Goal: Task Accomplishment & Management: Use online tool/utility

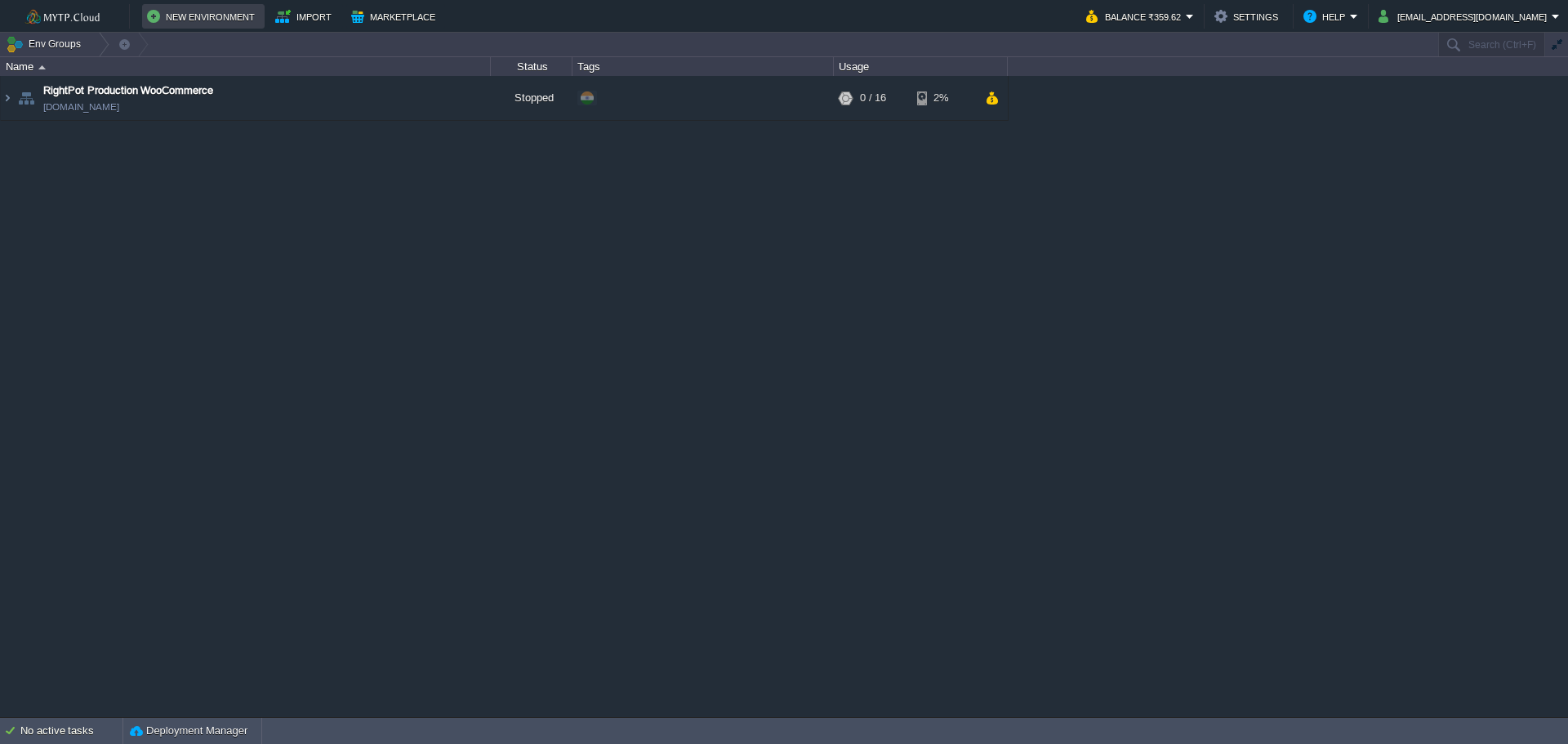
click at [195, 12] on button "New Environment" at bounding box center [203, 16] width 113 height 20
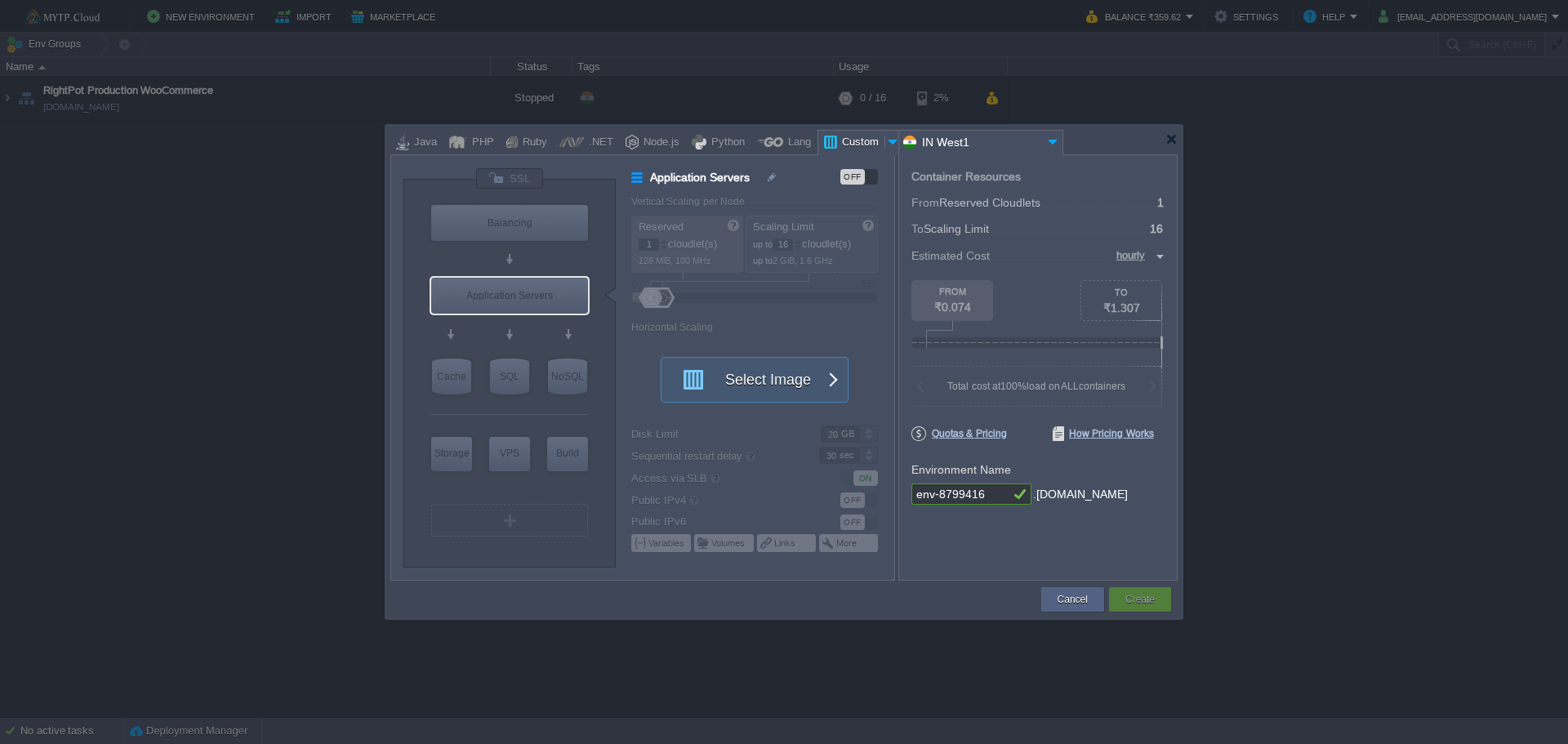
click at [1174, 144] on div at bounding box center [1171, 139] width 12 height 12
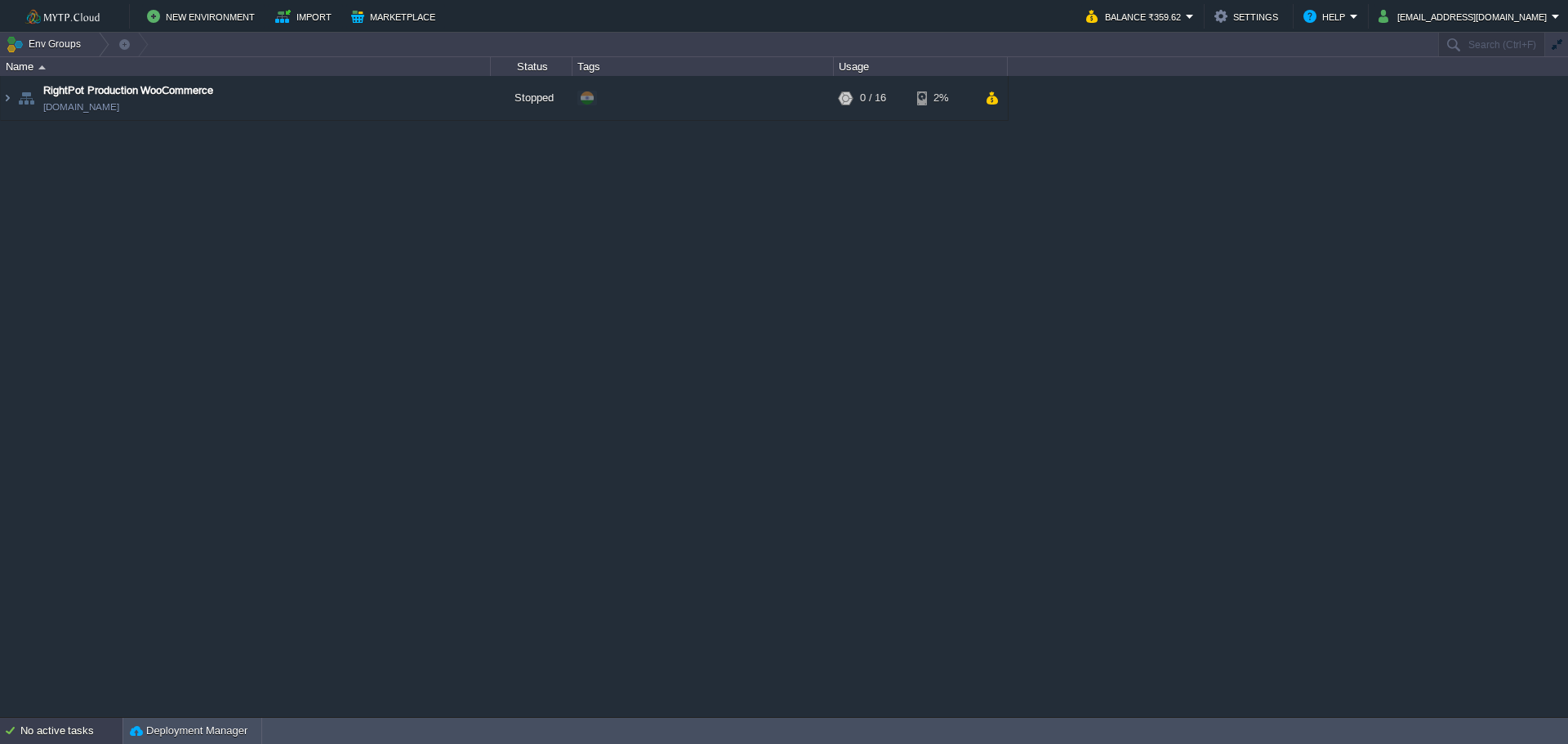
click at [82, 727] on div "No active tasks" at bounding box center [72, 731] width 102 height 26
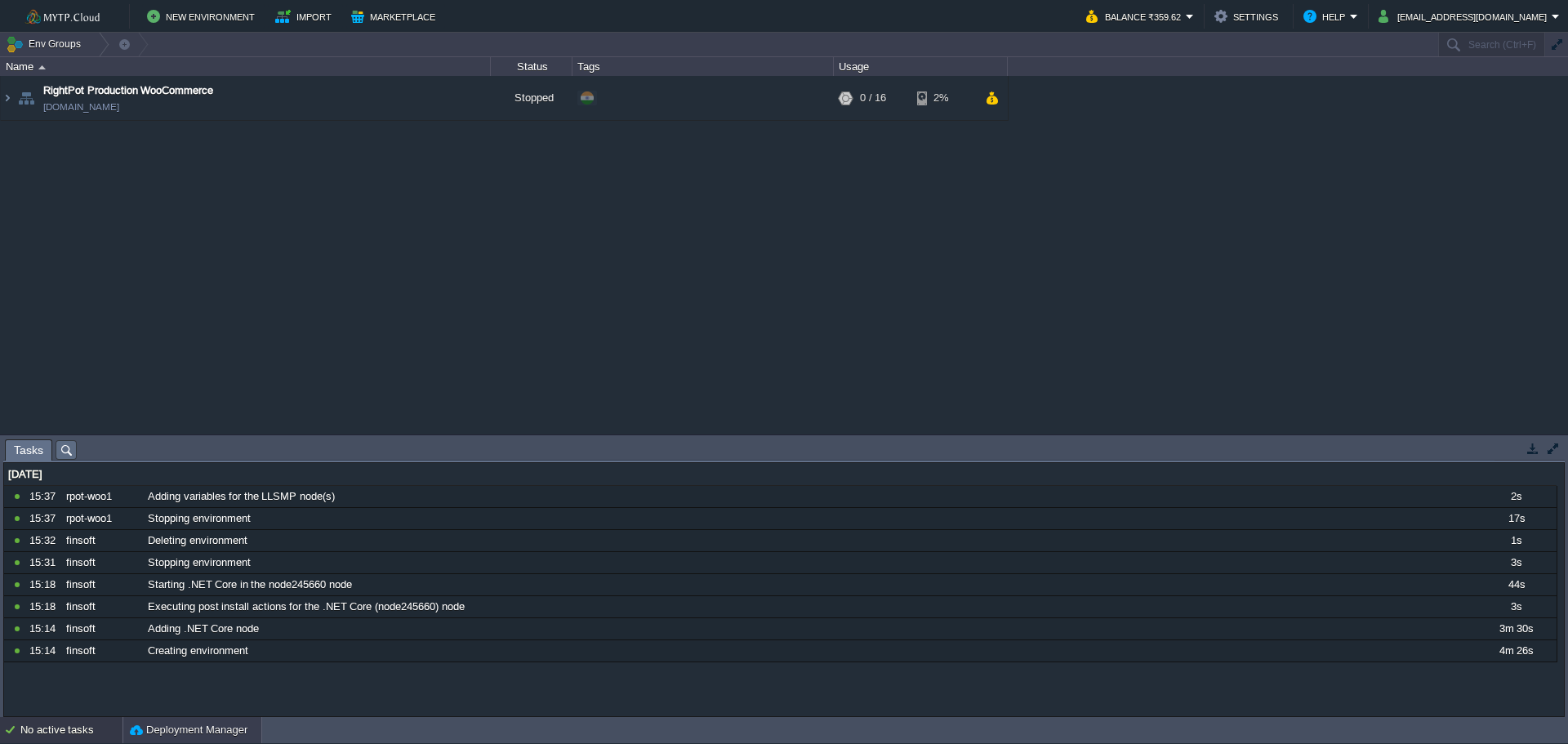
click at [182, 739] on div "Deployment Manager" at bounding box center [192, 730] width 138 height 26
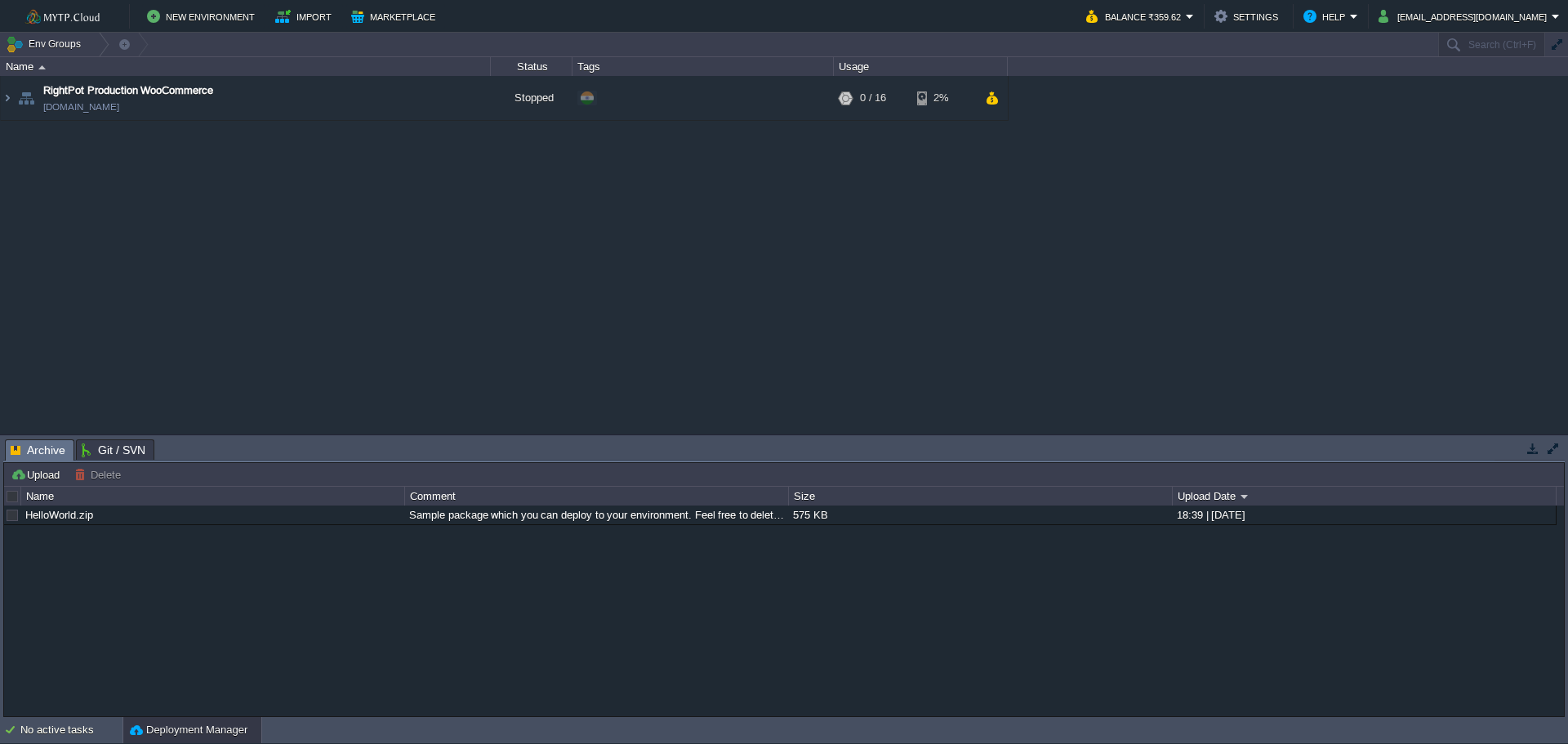
click at [39, 63] on div "Name" at bounding box center [246, 66] width 488 height 19
click at [90, 44] on div at bounding box center [99, 44] width 22 height 23
click at [226, 205] on div "RightPot Production WooCommerce [DOMAIN_NAME] Stopped + Add to Env Group RAM 0%…" at bounding box center [784, 255] width 1568 height 358
click at [212, 22] on button "New Environment" at bounding box center [203, 16] width 113 height 20
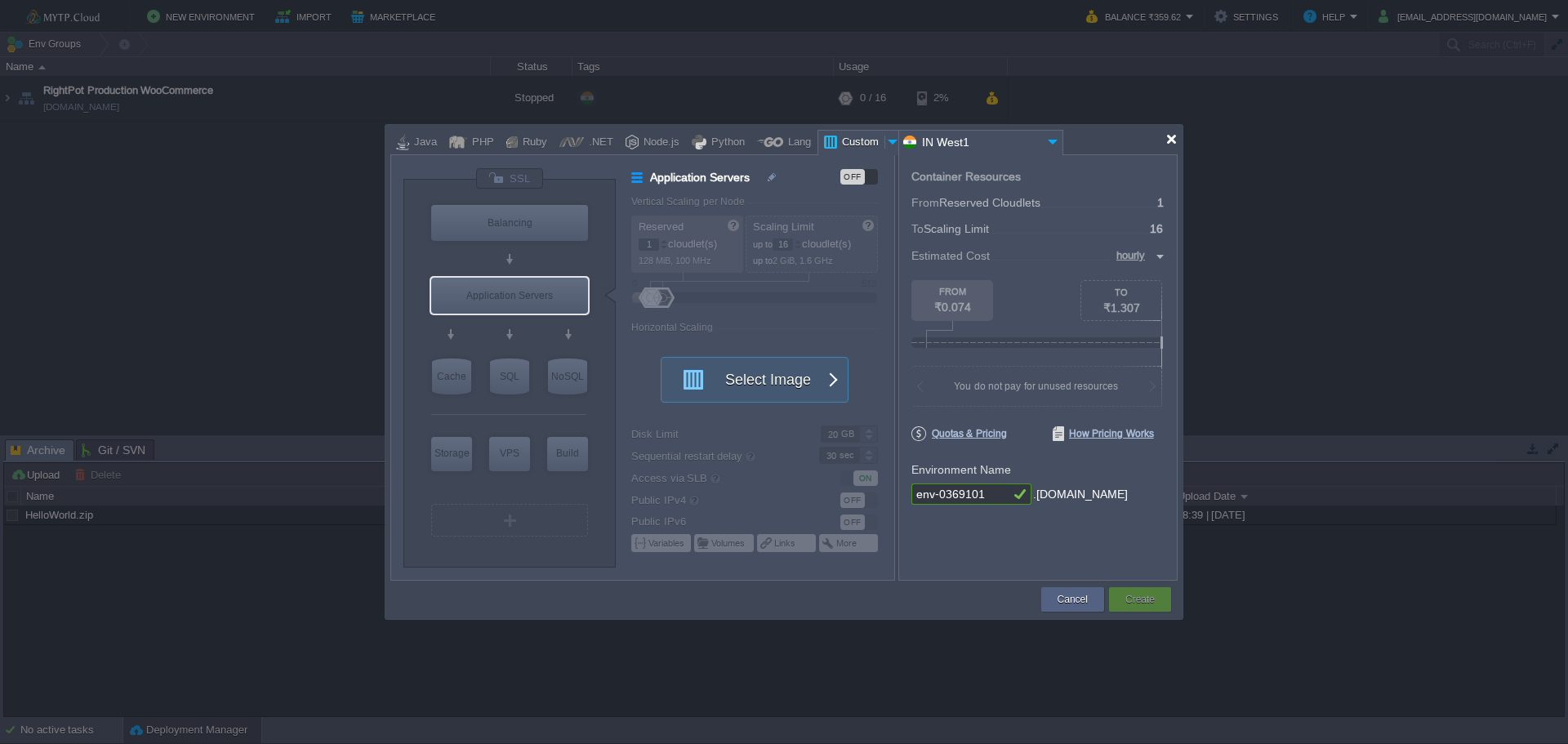
click at [1177, 137] on div at bounding box center [1171, 139] width 12 height 12
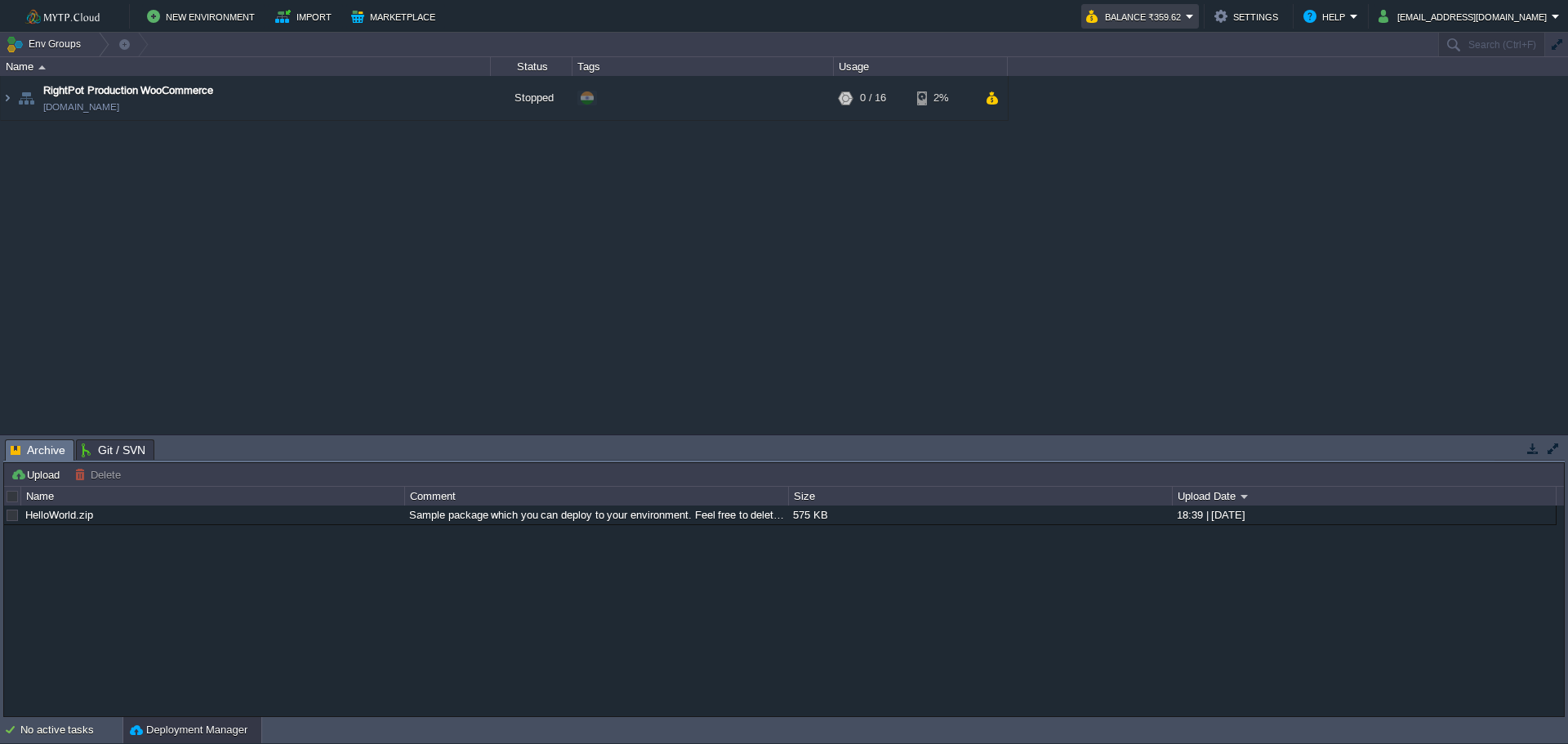
click at [1194, 20] on em "Balance ₹359.62" at bounding box center [1140, 16] width 108 height 20
click at [1316, 192] on div "RightPot Production WooCommerce [DOMAIN_NAME] Stopped + Add to Env Group RAM 0%…" at bounding box center [784, 255] width 1568 height 358
click at [66, 42] on button "Env Groups" at bounding box center [46, 44] width 81 height 23
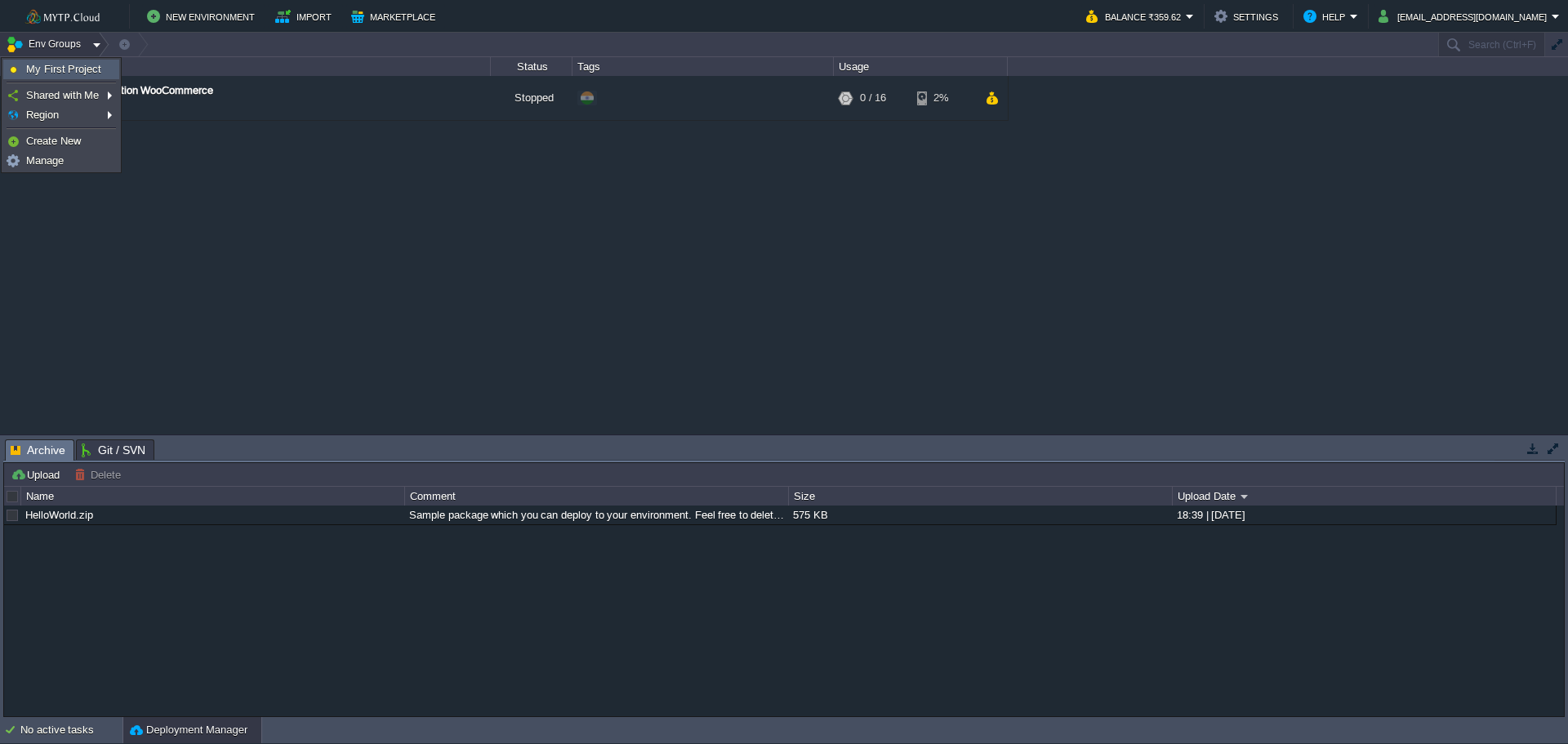
click at [83, 70] on span "My First Project" at bounding box center [63, 69] width 75 height 12
